Goal: Task Accomplishment & Management: Manage account settings

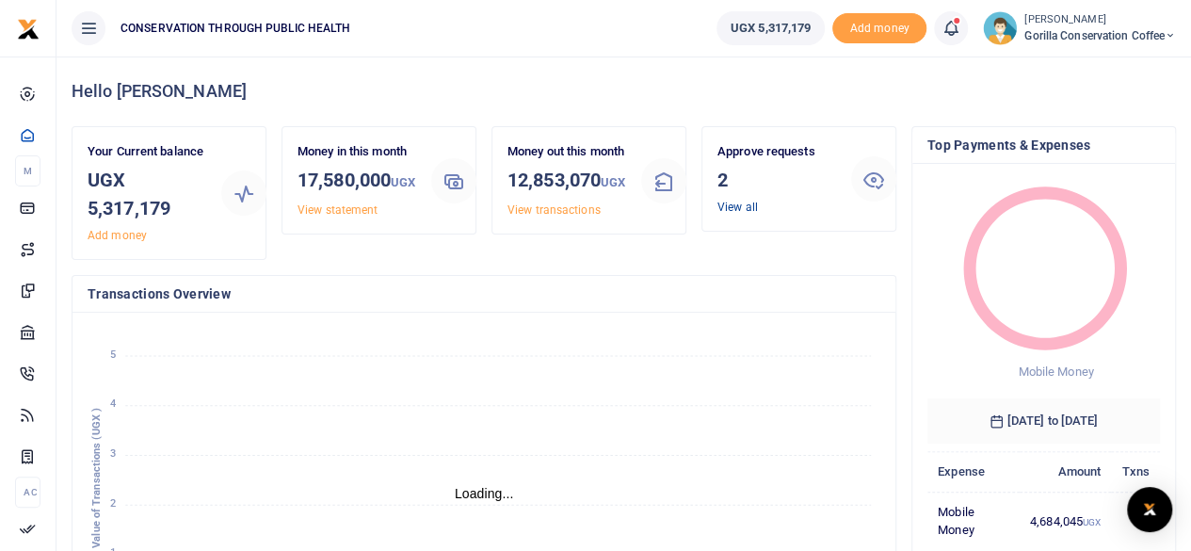
scroll to position [15, 15]
click at [729, 205] on link "View all" at bounding box center [737, 207] width 40 height 13
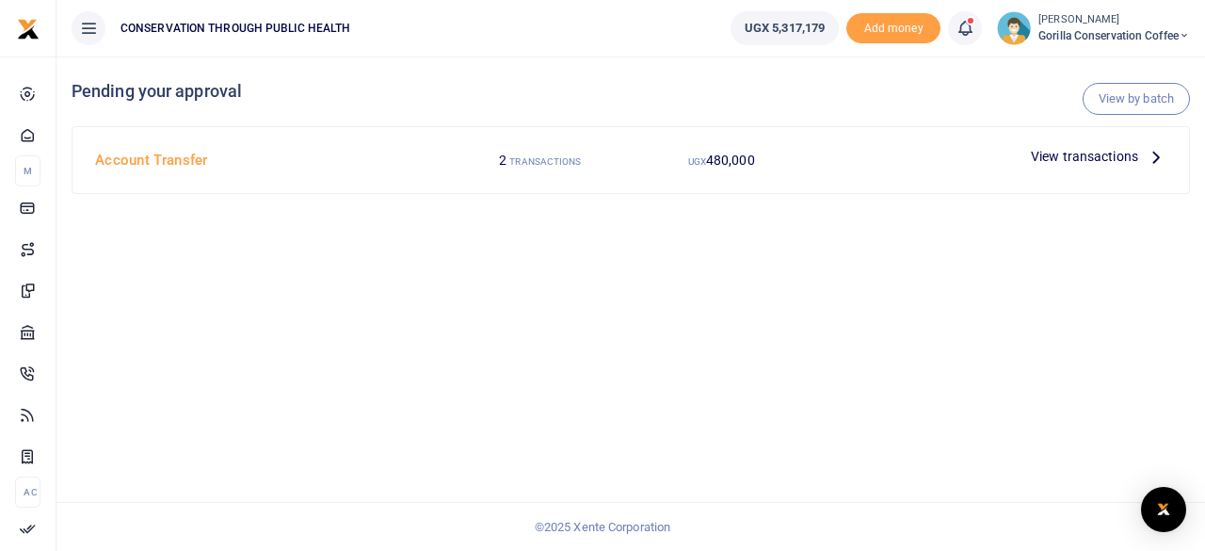
click at [1156, 155] on icon at bounding box center [1156, 156] width 21 height 21
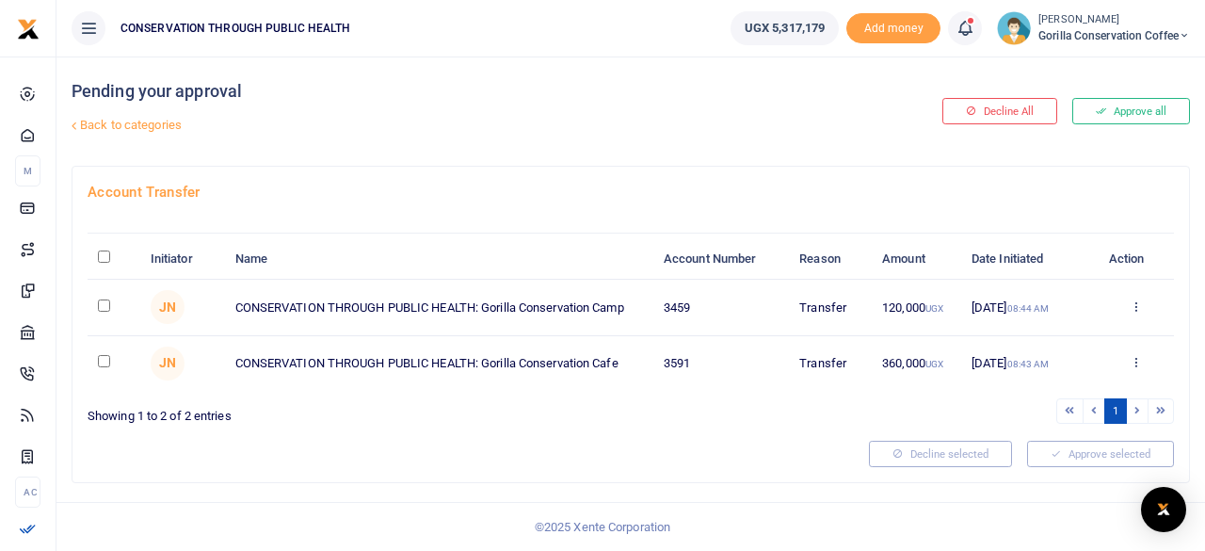
click at [99, 297] on td at bounding box center [114, 308] width 53 height 56
click at [107, 306] on input "checkbox" at bounding box center [104, 305] width 12 height 12
checkbox input "true"
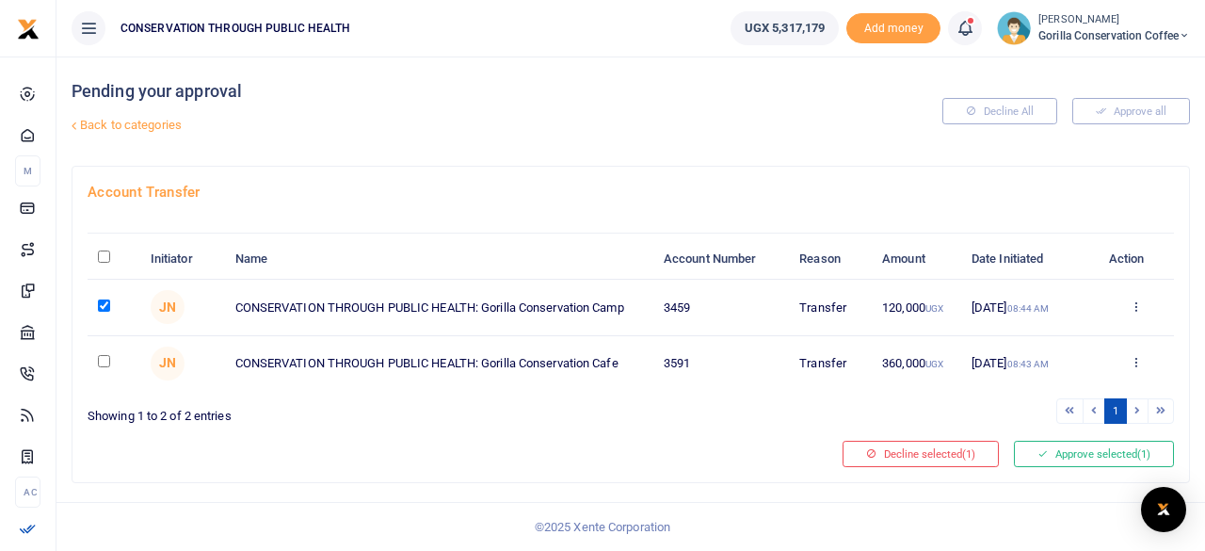
click at [105, 357] on input "checkbox" at bounding box center [104, 361] width 12 height 12
checkbox input "true"
click at [1041, 453] on icon at bounding box center [1042, 453] width 10 height 13
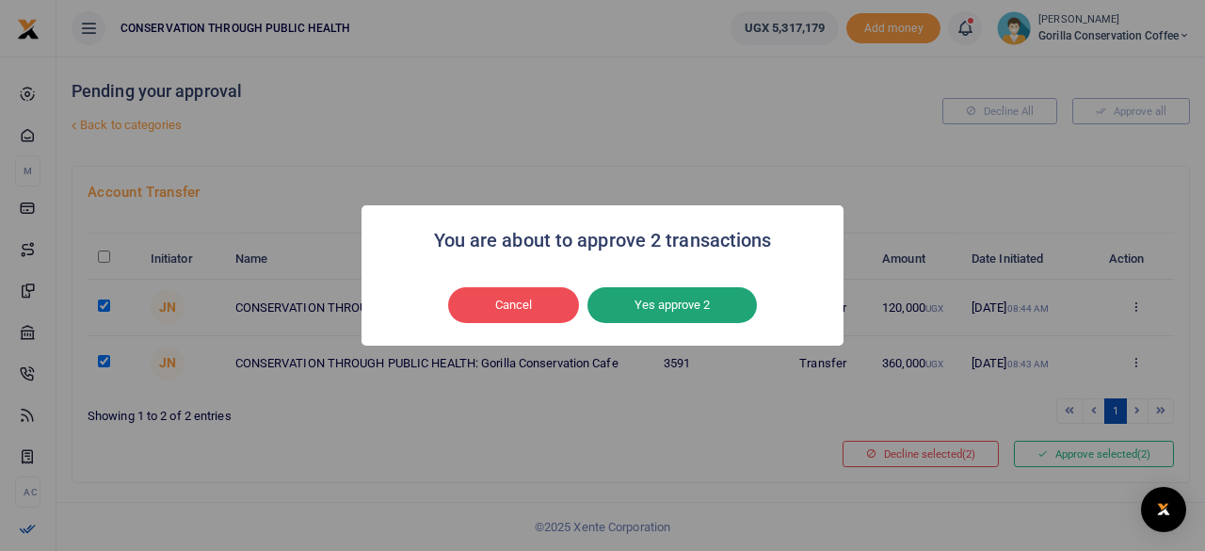
click at [724, 312] on button "Yes approve 2" at bounding box center [671, 305] width 169 height 36
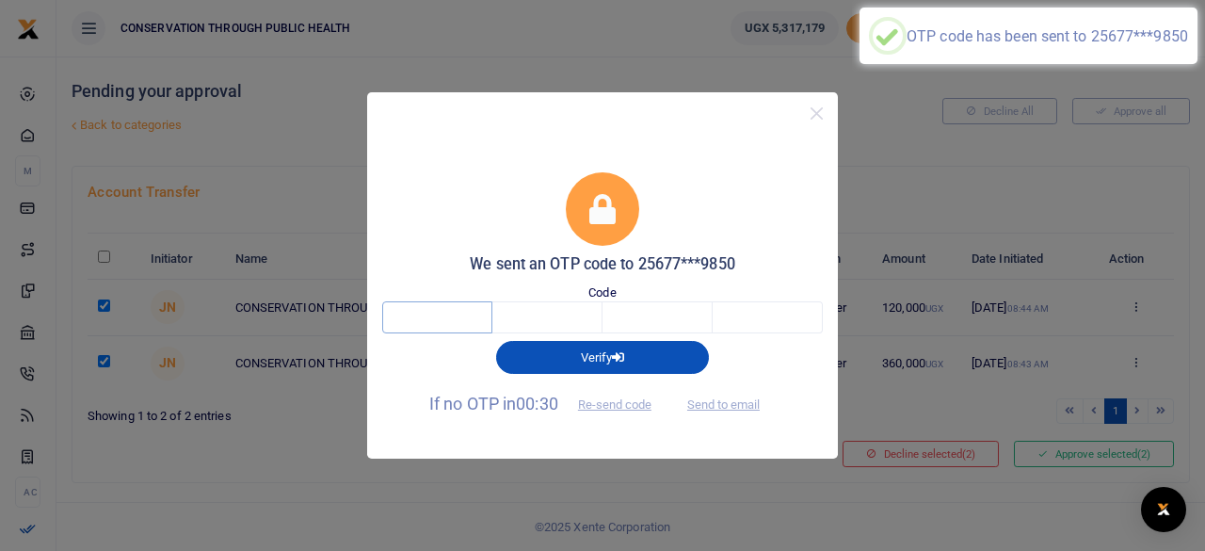
click at [442, 320] on input "text" at bounding box center [437, 317] width 110 height 32
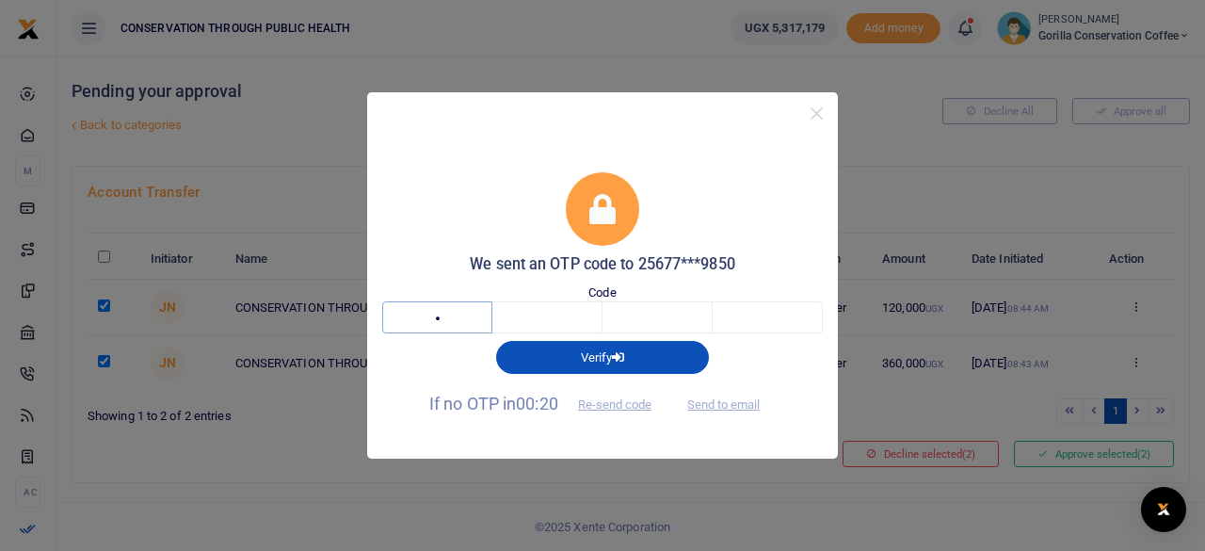
type input "8"
type input "5"
type input "0"
type input "2"
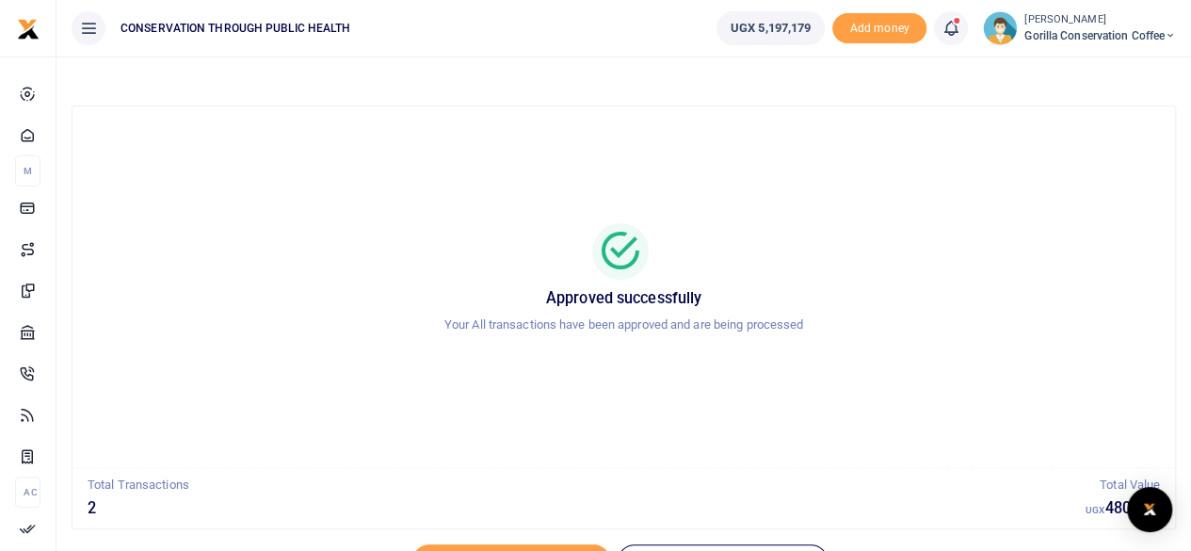
click at [934, 195] on div "Approved successfully Your All transactions have been approved and are being pr…" at bounding box center [623, 286] width 1057 height 330
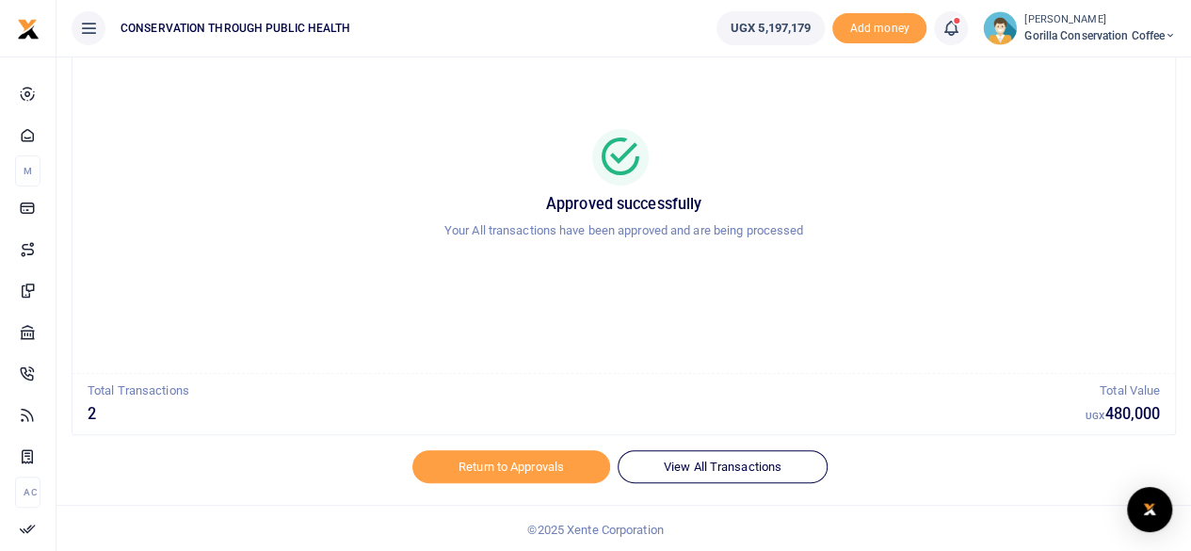
scroll to position [96, 0]
